Goal: Transaction & Acquisition: Obtain resource

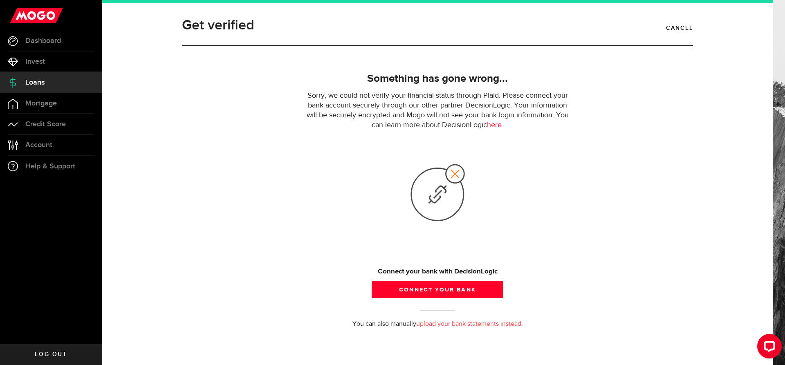
click at [519, 100] on p "Sorry, we could not verify your financial status through Plaid. Please connect …" at bounding box center [437, 110] width 269 height 39
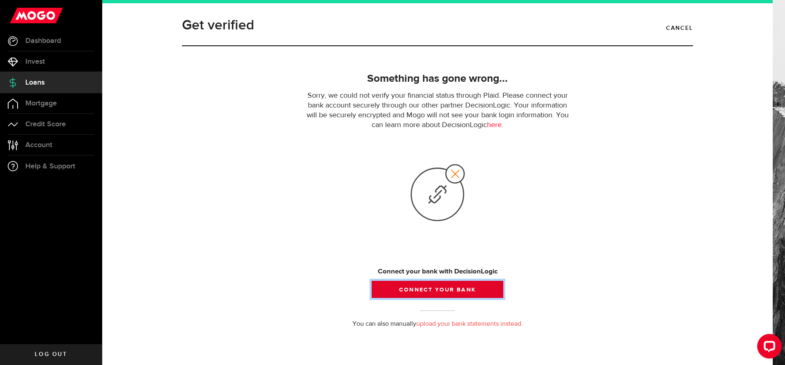
click at [446, 290] on button "Connect your bank" at bounding box center [438, 289] width 132 height 17
click at [447, 289] on button "Connect your bank" at bounding box center [438, 289] width 132 height 17
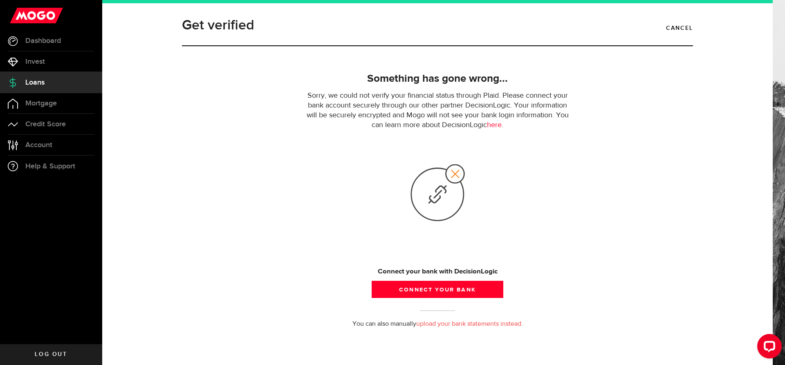
click at [55, 87] on link "Loans" at bounding box center [51, 82] width 102 height 20
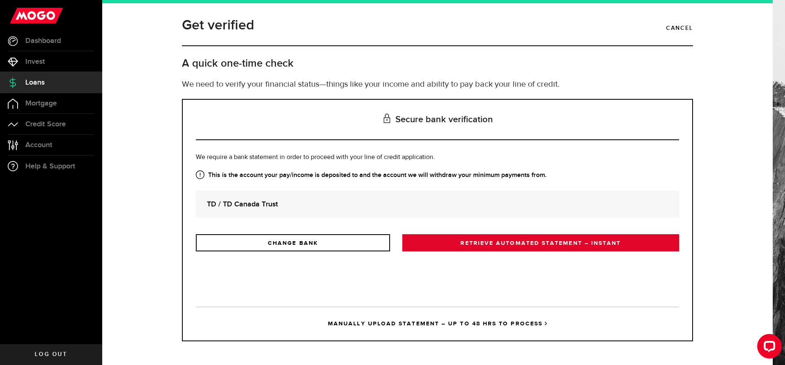
click at [508, 237] on link "RETRIEVE AUTOMATED STATEMENT – INSTANT" at bounding box center [540, 242] width 277 height 17
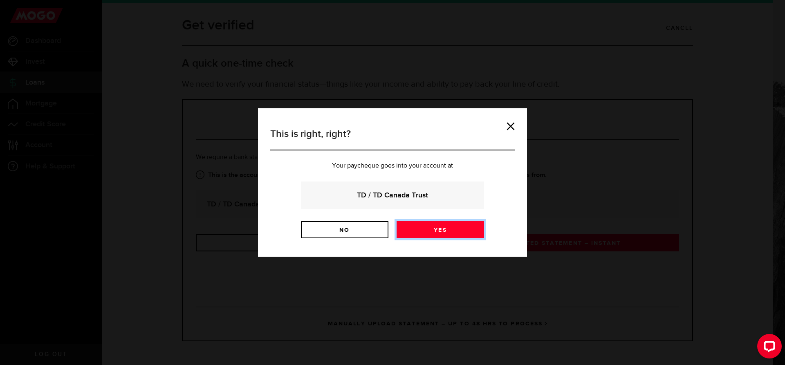
click at [438, 227] on link "Yes" at bounding box center [439, 229] width 87 height 17
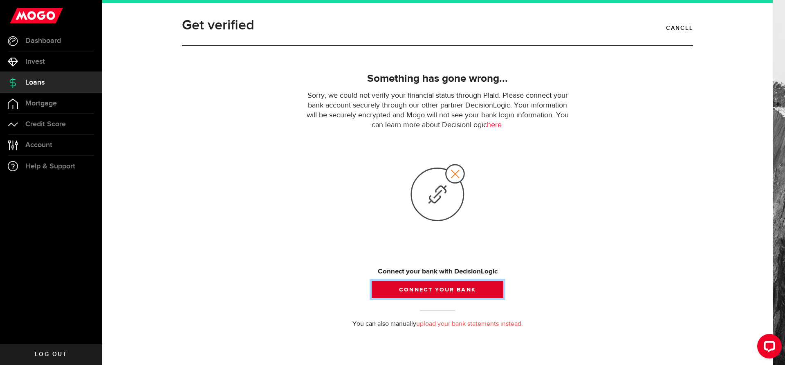
click at [446, 281] on button "Connect your bank" at bounding box center [438, 289] width 132 height 17
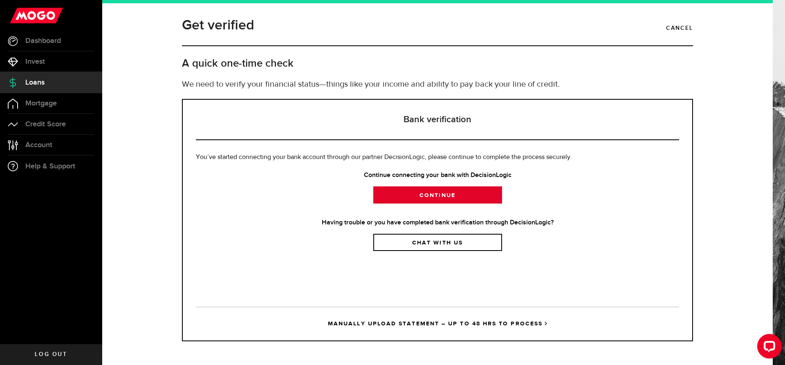
click at [440, 199] on link "Continue" at bounding box center [437, 194] width 129 height 17
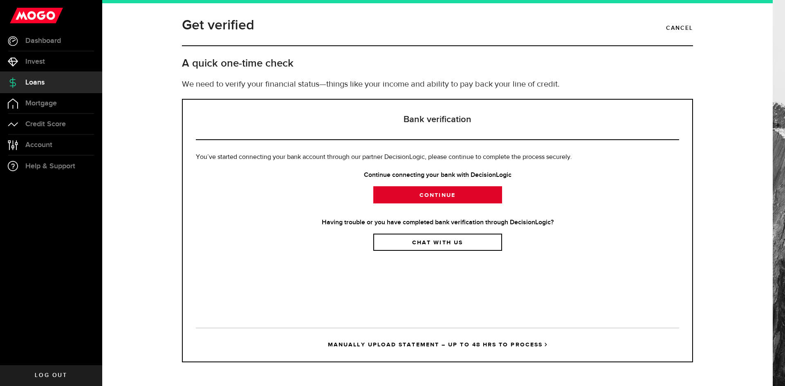
click at [439, 195] on link "Continue" at bounding box center [437, 194] width 129 height 17
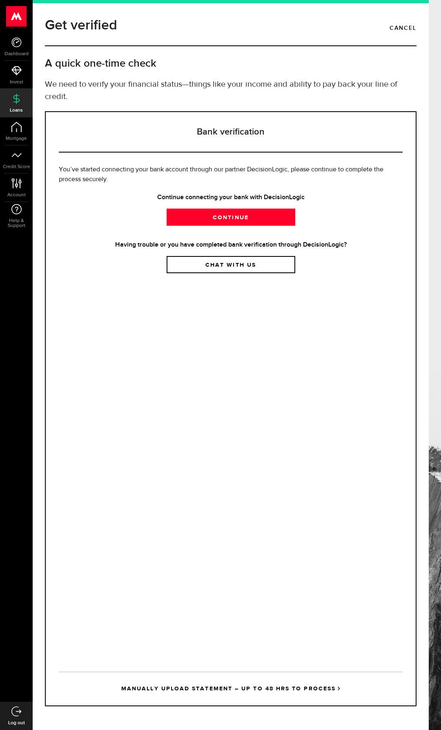
click at [91, 144] on h3 "Bank verification" at bounding box center [231, 132] width 344 height 40
click at [4, 45] on link "Dashboard" at bounding box center [16, 47] width 33 height 28
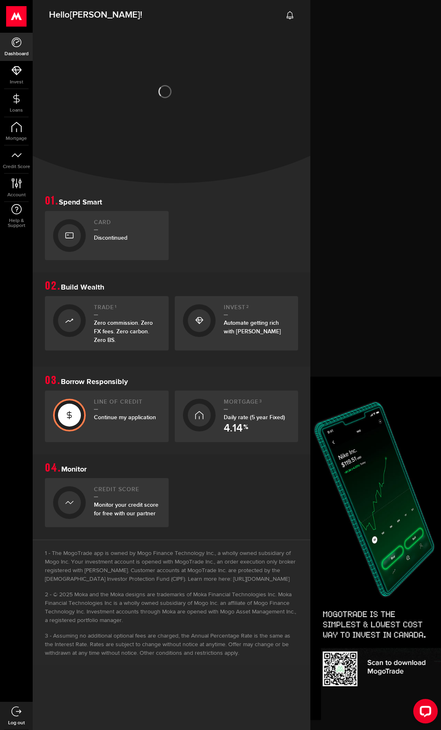
click at [121, 365] on span "Continue my application" at bounding box center [125, 417] width 62 height 7
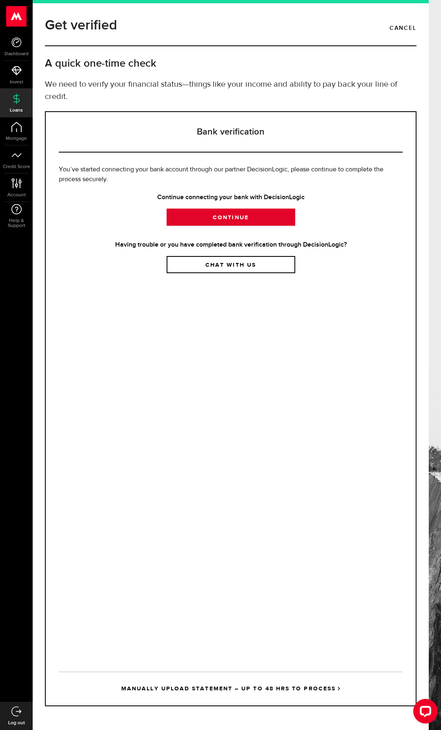
click at [208, 218] on link "Continue" at bounding box center [231, 216] width 129 height 17
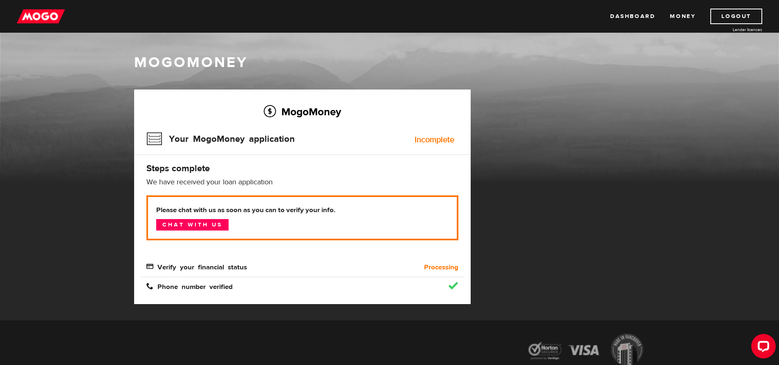
click at [40, 16] on img at bounding box center [41, 17] width 48 height 16
click at [205, 224] on link "Chat with us" at bounding box center [192, 224] width 72 height 11
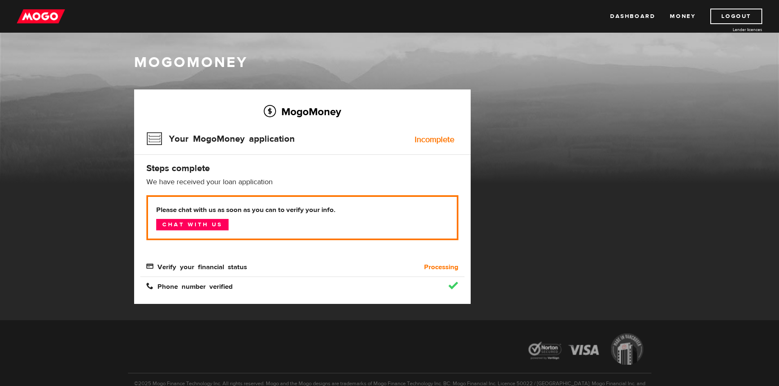
click at [560, 128] on div "MogoMoney Your MogoMoney application Expired Your MogoMoney credit decision has…" at bounding box center [389, 205] width 523 height 231
drag, startPoint x: 41, startPoint y: 28, endPoint x: 40, endPoint y: 20, distance: 8.3
click at [41, 27] on div "Dashboard Money Logout Lender licences Dashboard Money Logout Lender licences" at bounding box center [389, 16] width 779 height 33
click at [40, 20] on img at bounding box center [41, 17] width 48 height 16
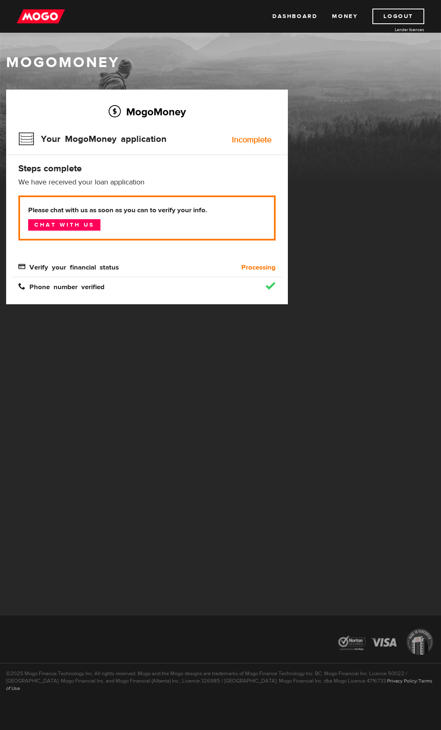
click at [50, 19] on img at bounding box center [41, 17] width 48 height 16
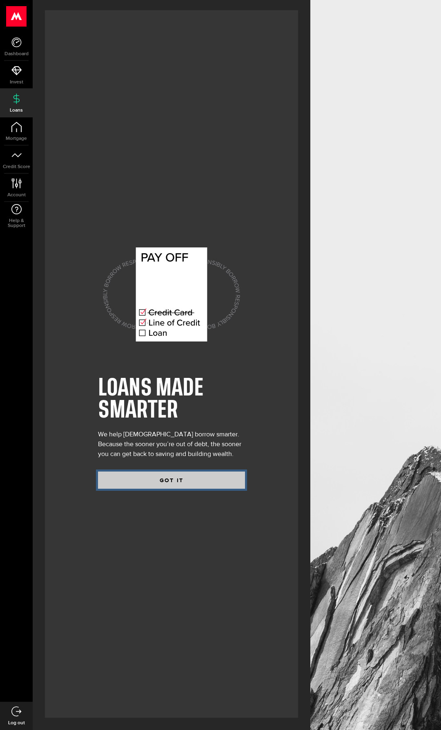
click at [183, 482] on button "GOT IT" at bounding box center [171, 479] width 147 height 17
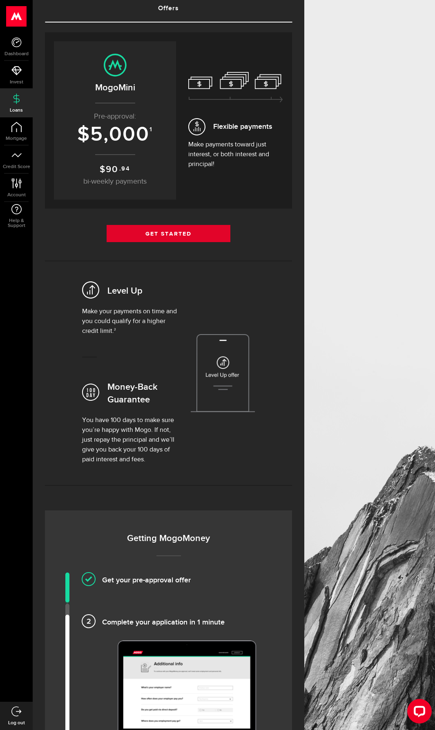
scroll to position [82, 0]
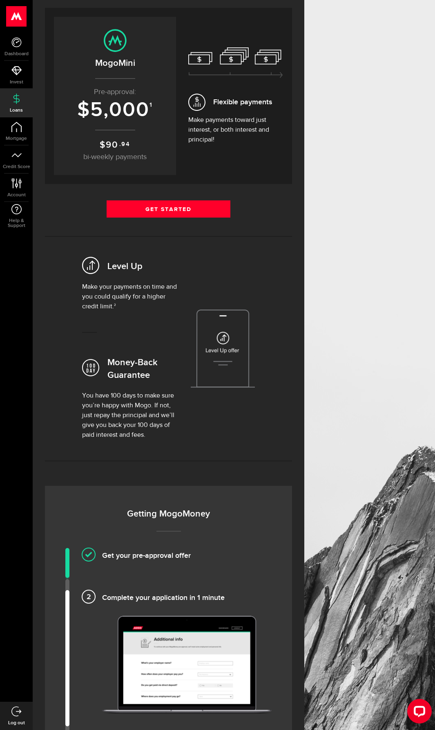
click at [283, 79] on div "Flexible payments Make payments toward just interest, or both interest and prin…" at bounding box center [235, 95] width 95 height 97
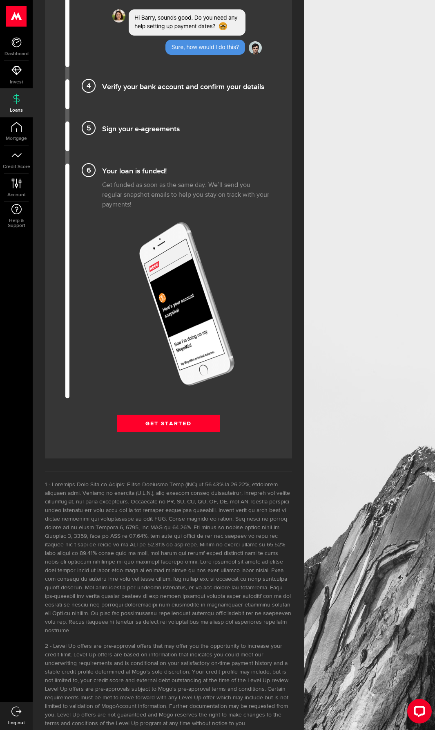
scroll to position [857, 0]
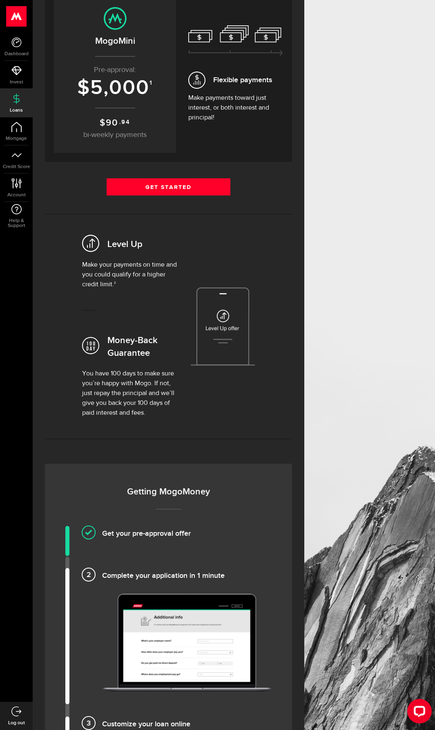
scroll to position [81, 0]
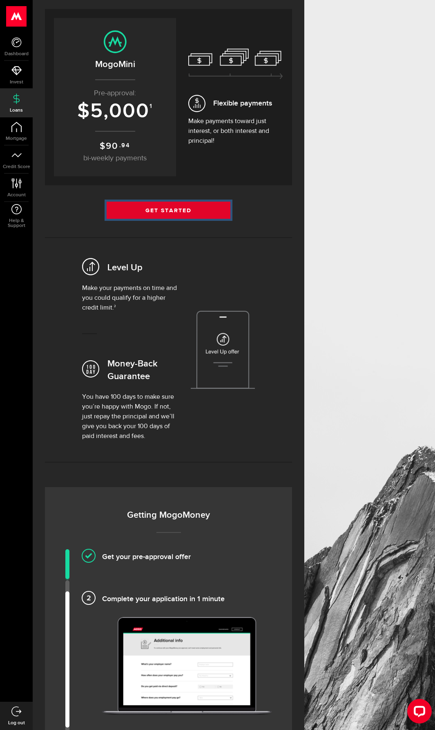
click at [172, 210] on link "Get Started" at bounding box center [169, 209] width 124 height 17
